Goal: Find contact information: Find contact information

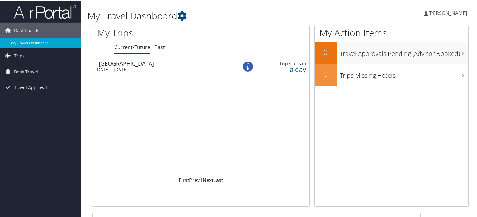
click at [452, 15] on span "[PERSON_NAME]" at bounding box center [447, 12] width 39 height 7
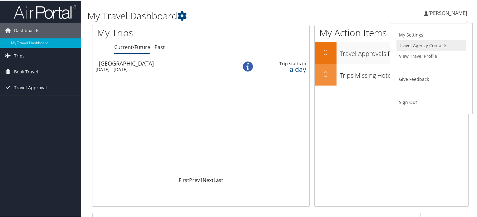
click at [441, 43] on link "Travel Agency Contacts" at bounding box center [432, 45] width 70 height 11
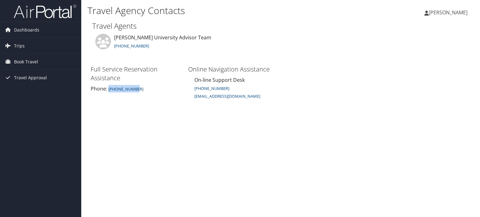
drag, startPoint x: 137, startPoint y: 85, endPoint x: 108, endPoint y: 90, distance: 29.8
click at [108, 90] on div "Phone: [PHONE_NUMBER]" at bounding box center [136, 88] width 91 height 7
copy small "[PHONE_NUMBER]"
